Goal: Information Seeking & Learning: Learn about a topic

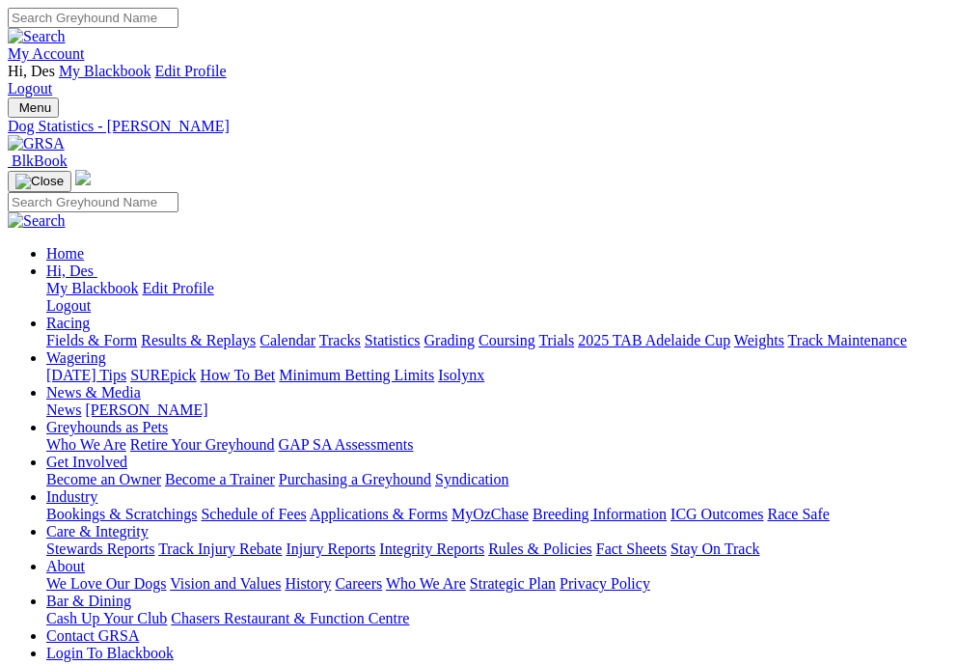
scroll to position [1415, 0]
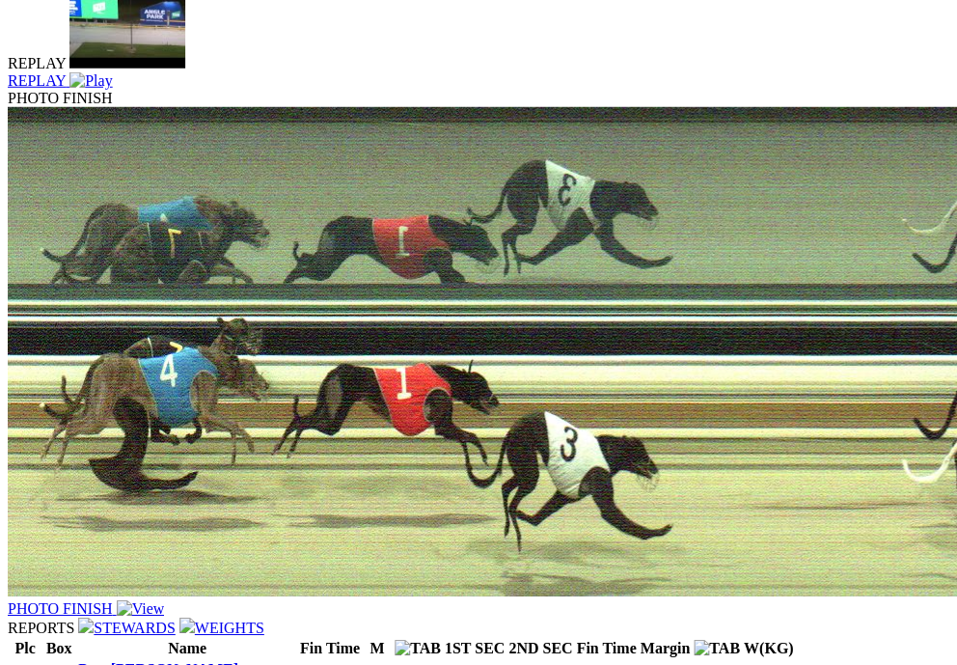
scroll to position [1346, 0]
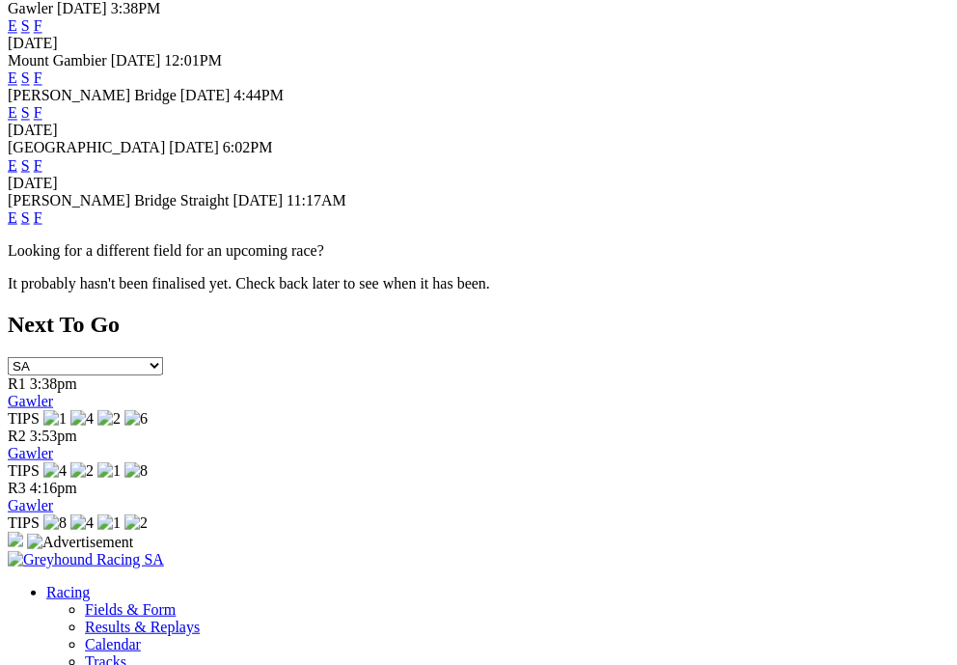
scroll to position [770, 0]
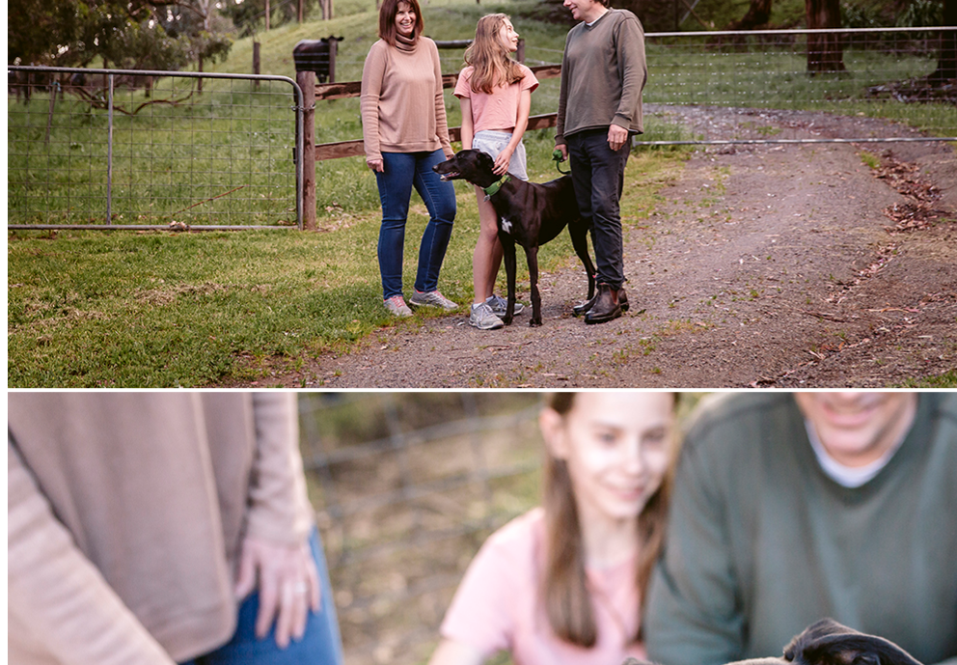
scroll to position [3193, 0]
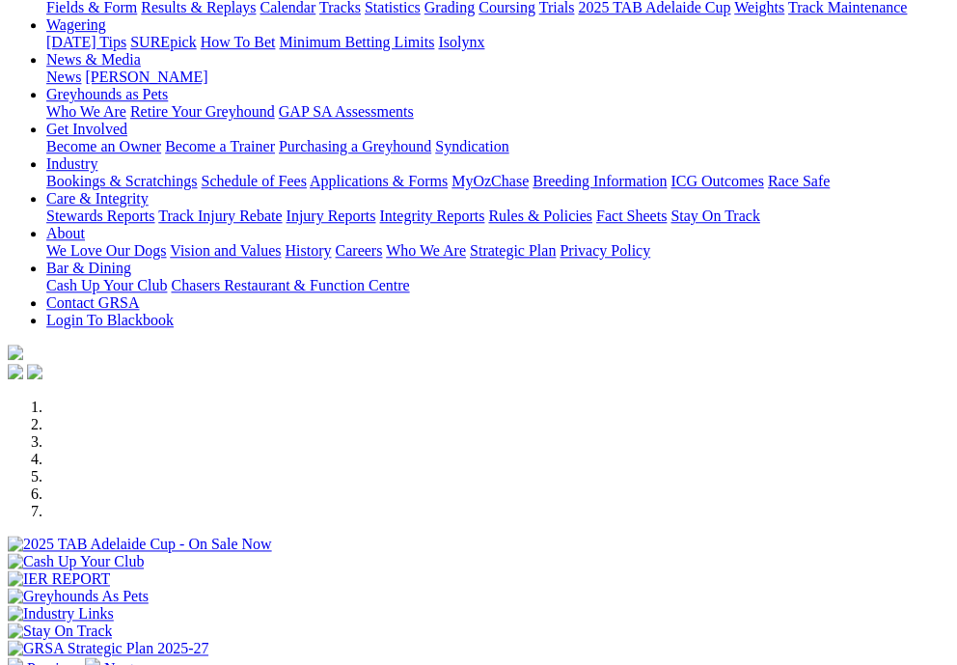
scroll to position [296, 0]
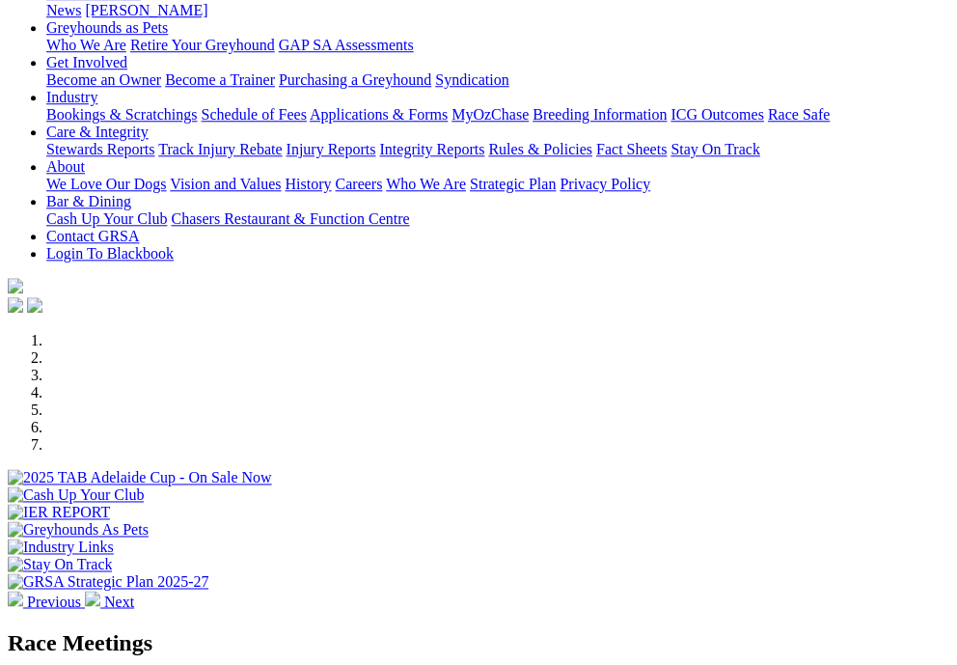
scroll to position [0, 17]
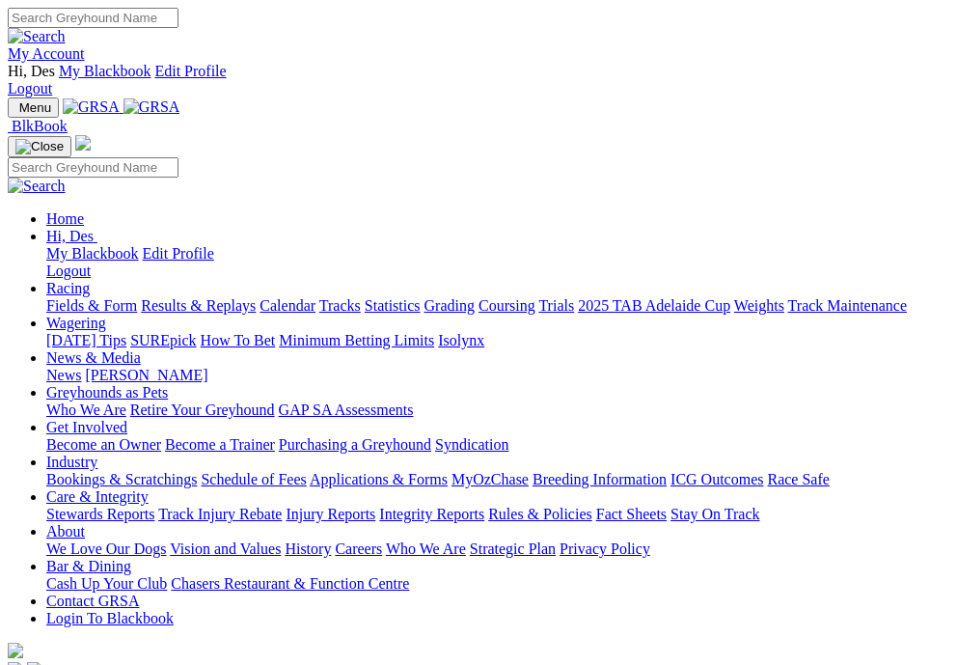
scroll to position [1078, 0]
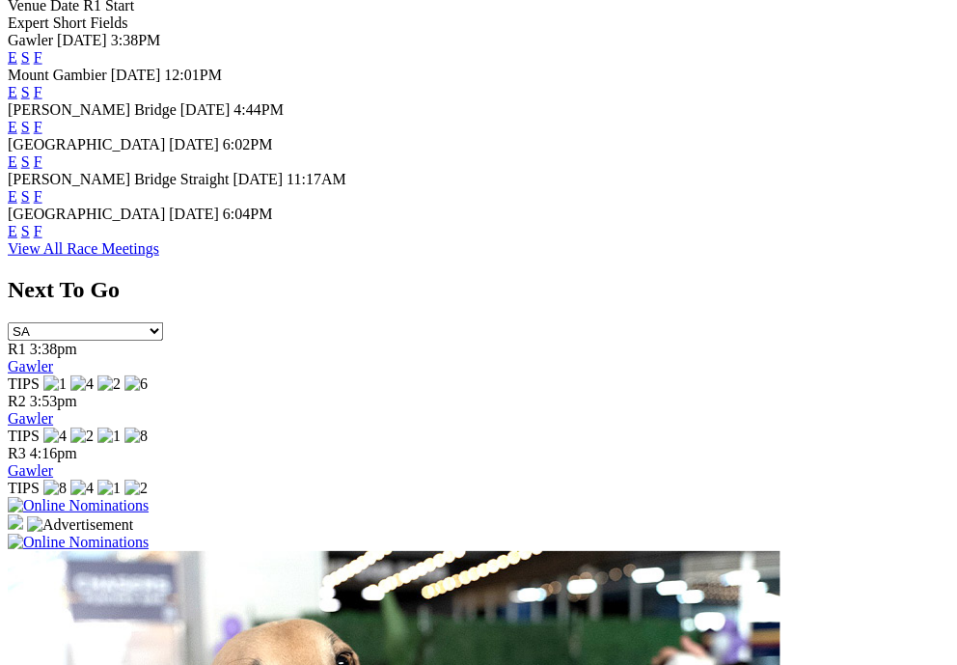
click at [42, 239] on link "F" at bounding box center [38, 231] width 9 height 16
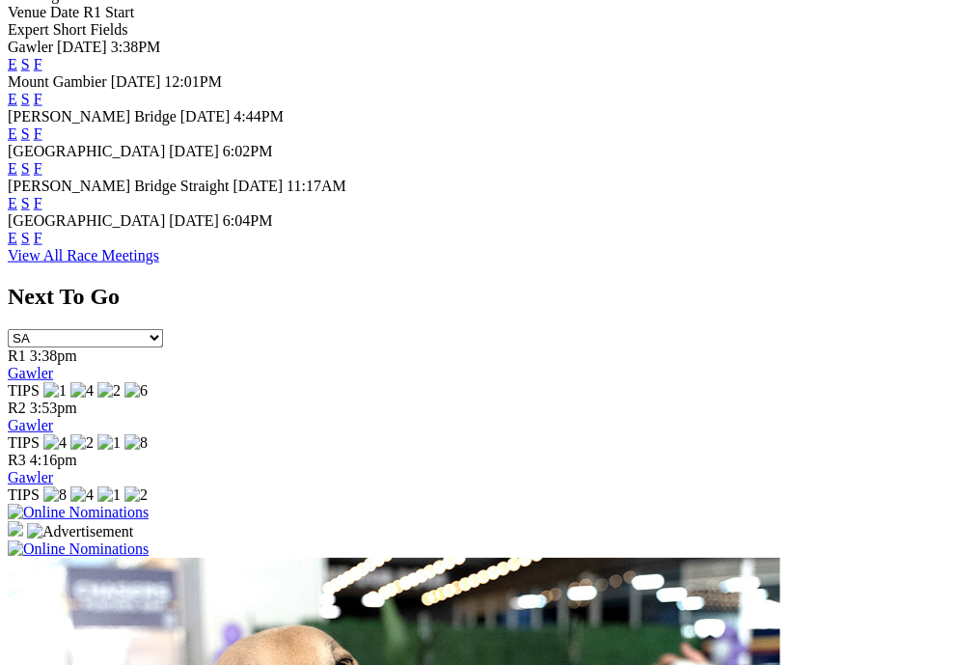
scroll to position [1100, 0]
